Goal: Book appointment/travel/reservation

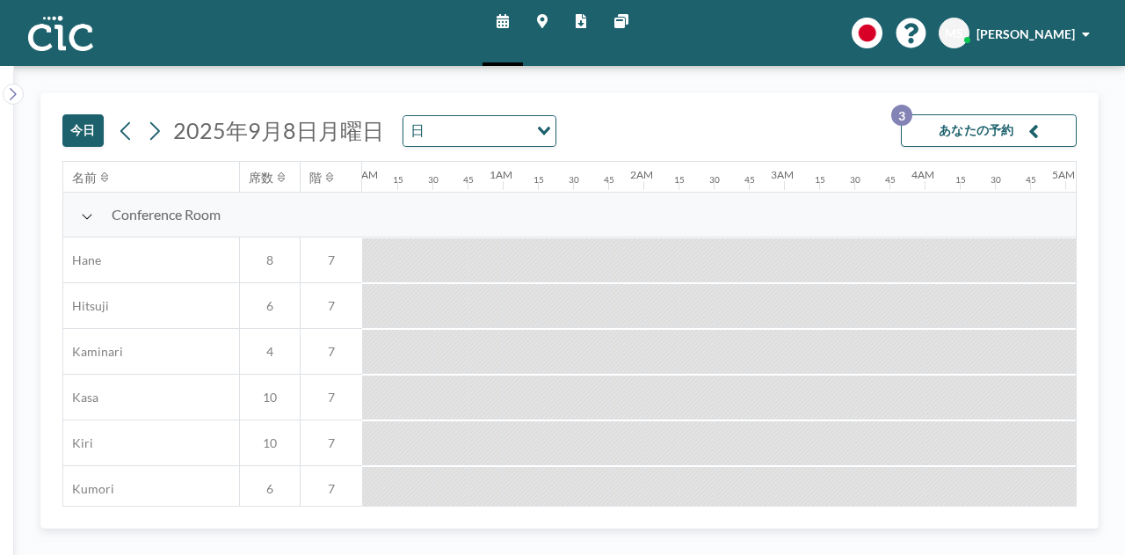
scroll to position [0, 1687]
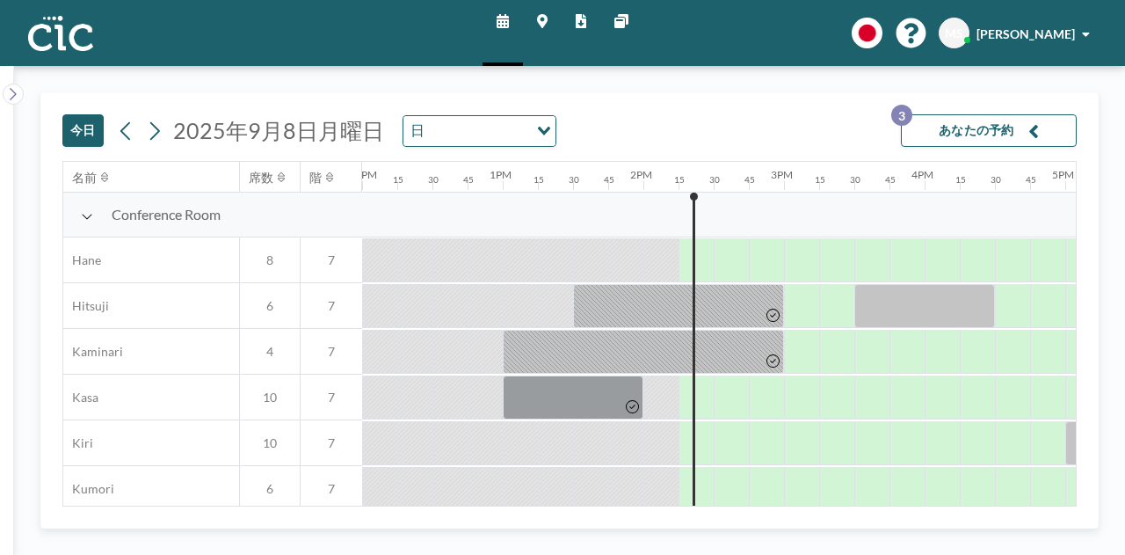
click at [925, 130] on button "あなたの予約 3" at bounding box center [989, 130] width 176 height 33
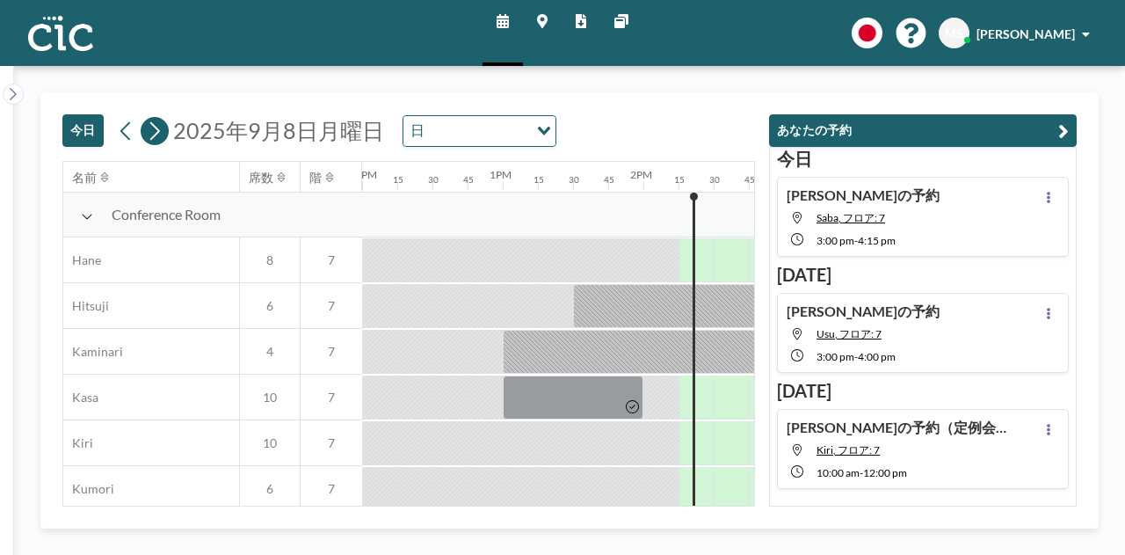
click at [162, 134] on button at bounding box center [155, 131] width 28 height 28
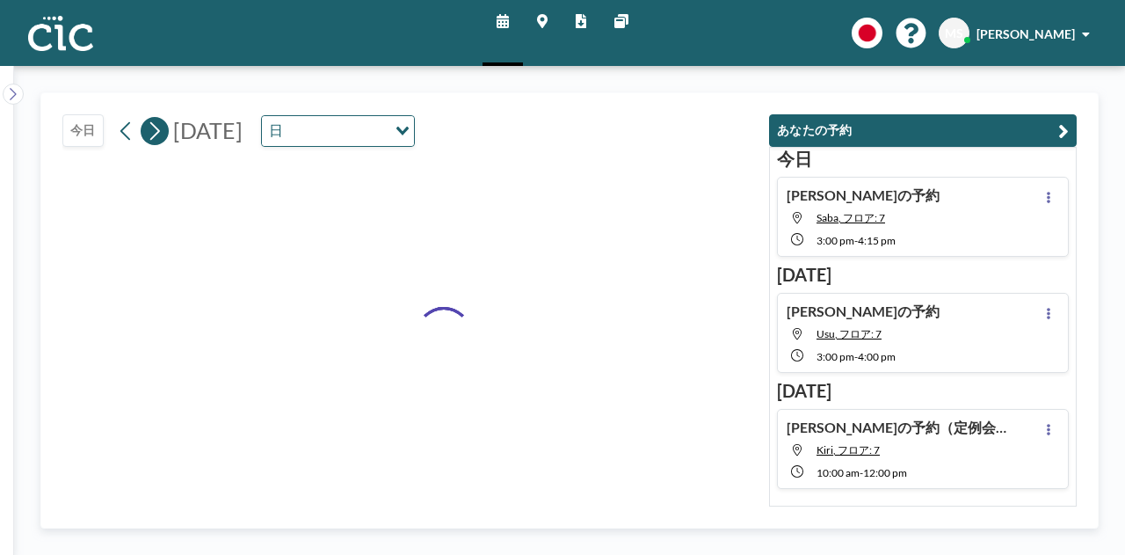
click at [162, 134] on button at bounding box center [155, 131] width 28 height 28
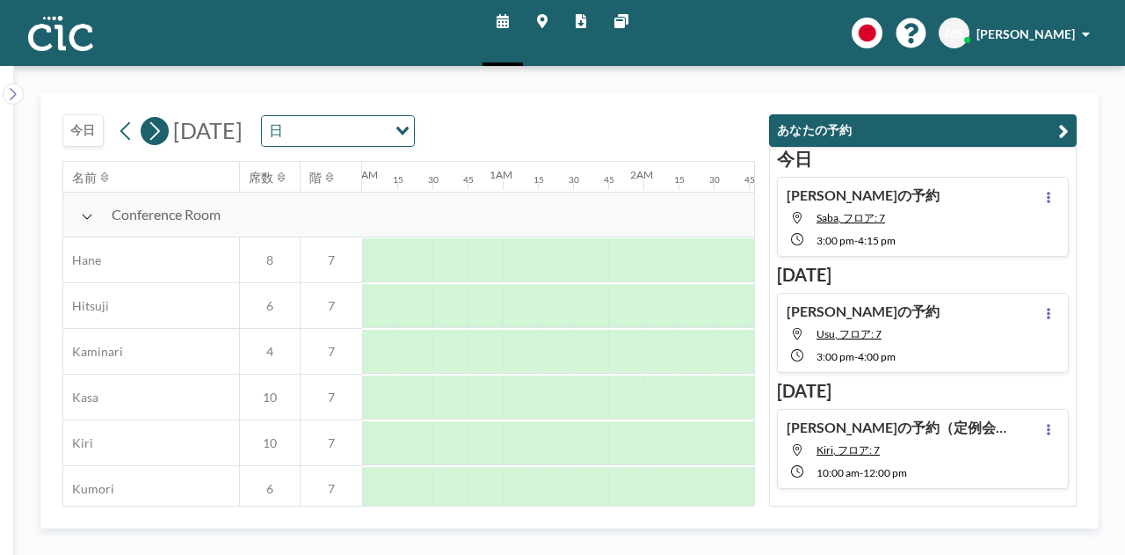
click at [162, 134] on button at bounding box center [155, 131] width 28 height 28
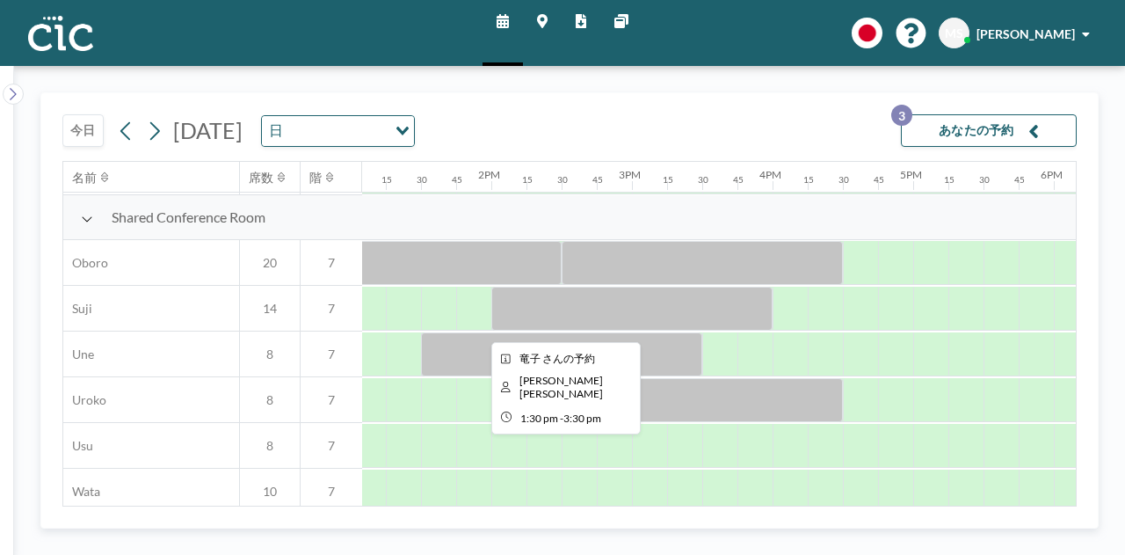
scroll to position [1336, 1839]
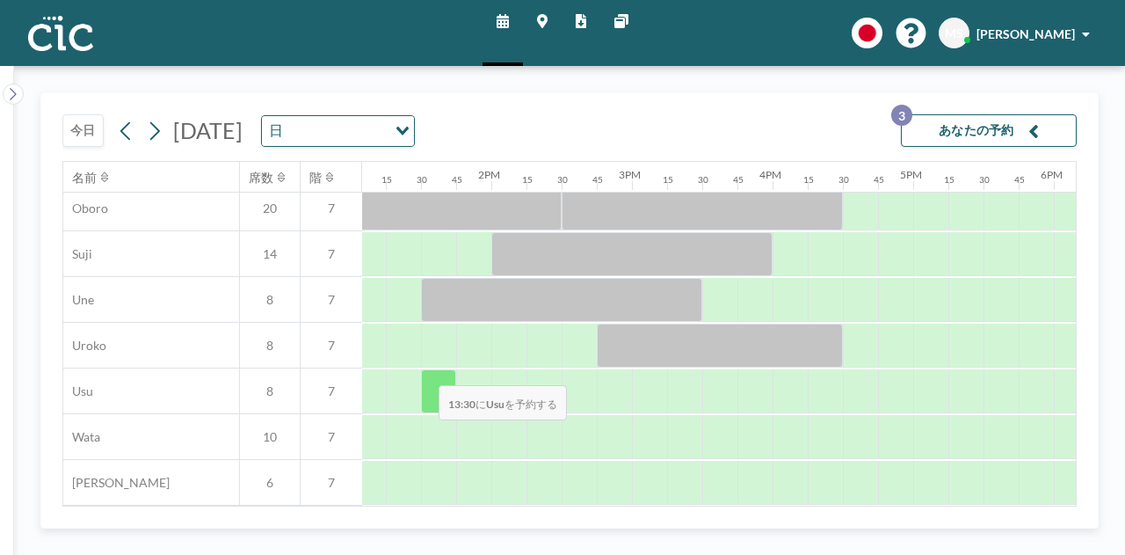
click at [424, 372] on div at bounding box center [438, 391] width 35 height 44
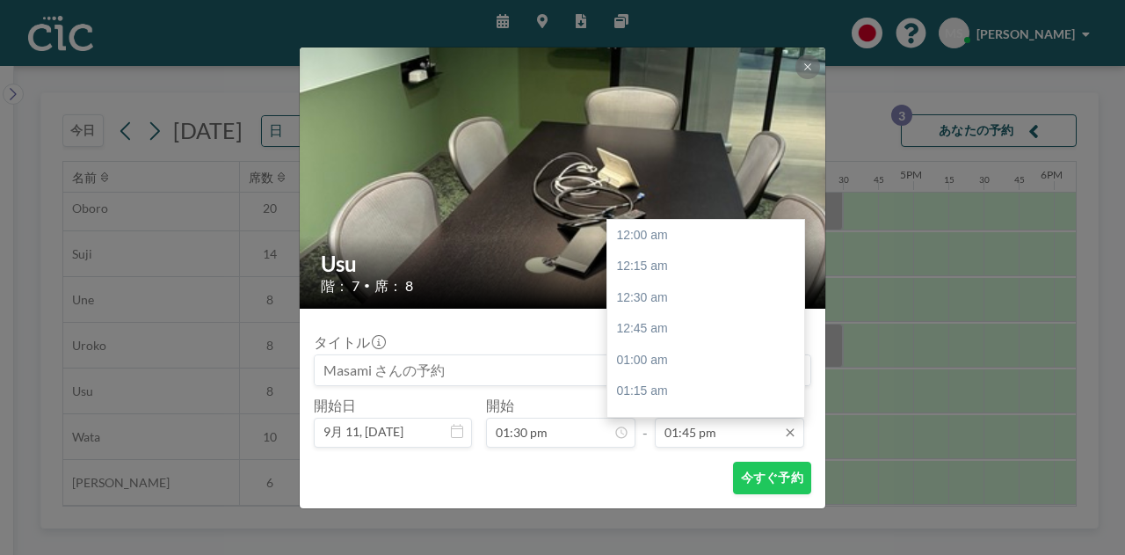
scroll to position [1721, 0]
click at [704, 427] on input "01:45 pm" at bounding box center [729, 432] width 149 height 30
click at [686, 325] on div "02:30 pm" at bounding box center [710, 329] width 206 height 32
type input "02:30 pm"
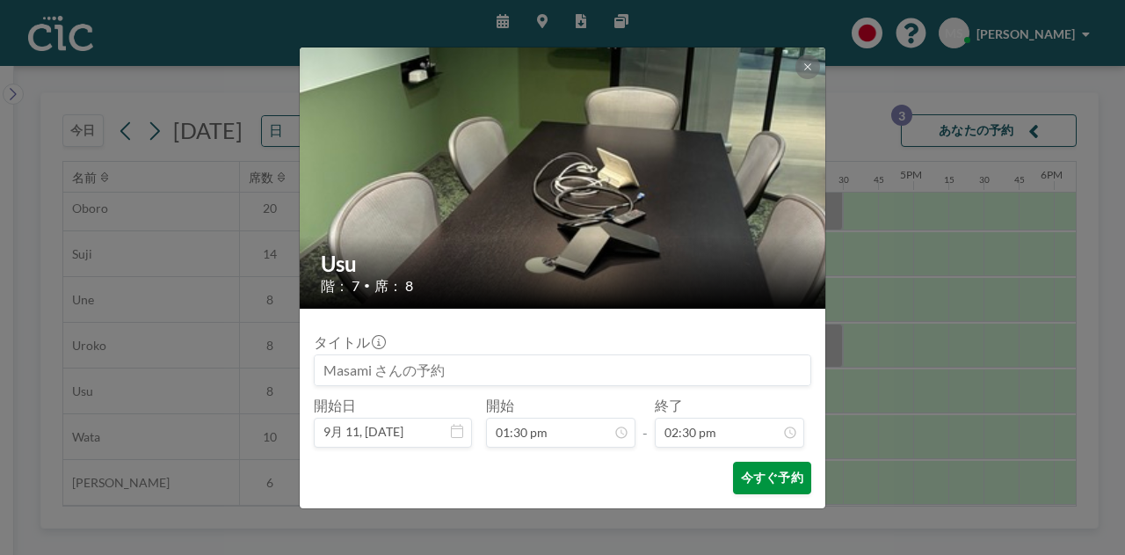
click at [777, 479] on button "今すぐ予約" at bounding box center [772, 477] width 78 height 33
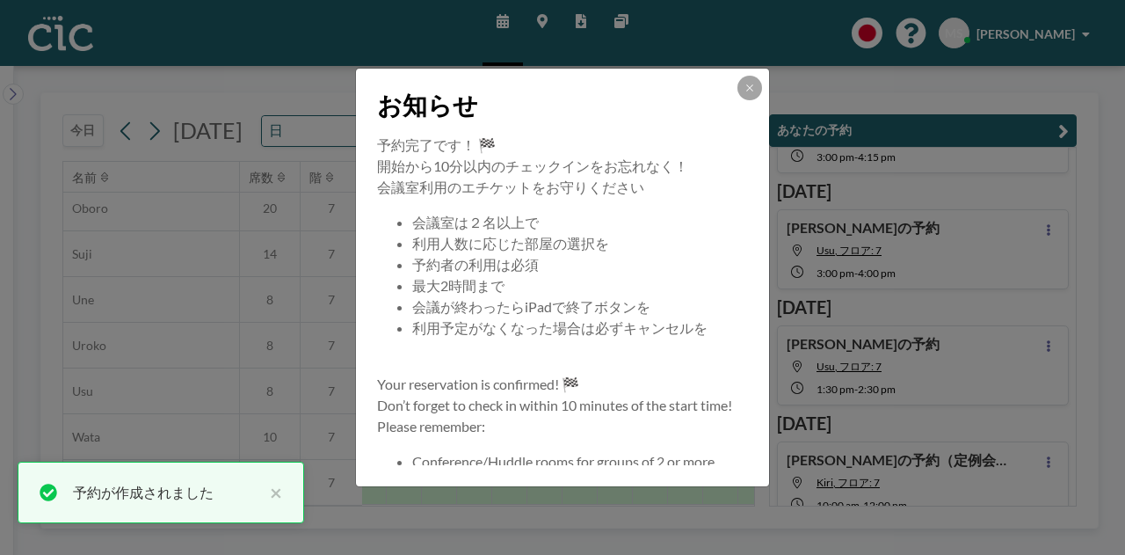
scroll to position [101, 0]
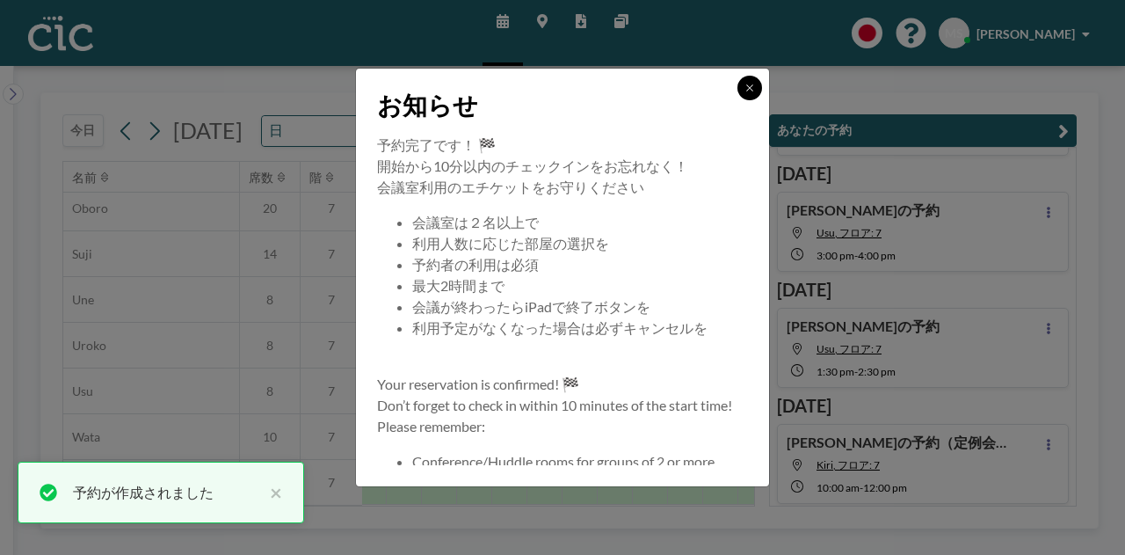
drag, startPoint x: 750, startPoint y: 84, endPoint x: 742, endPoint y: 96, distance: 14.4
click at [747, 87] on icon at bounding box center [749, 88] width 11 height 11
